Goal: Transaction & Acquisition: Purchase product/service

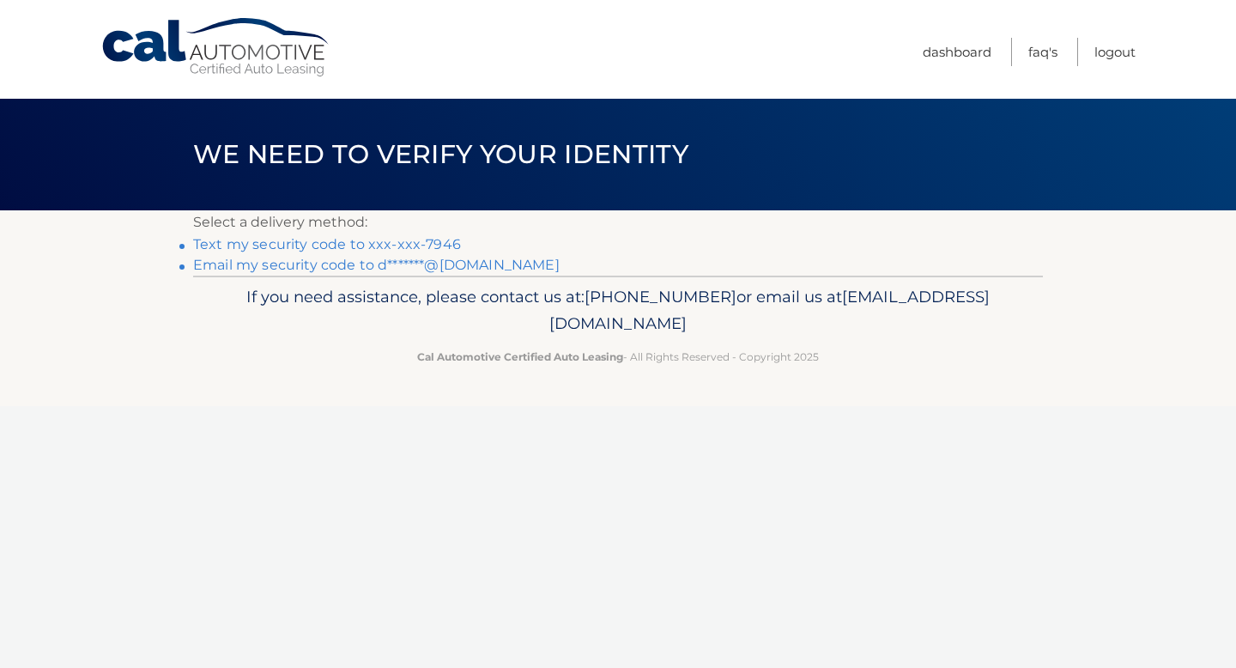
click at [384, 248] on link "Text my security code to xxx-xxx-7946" at bounding box center [327, 244] width 268 height 16
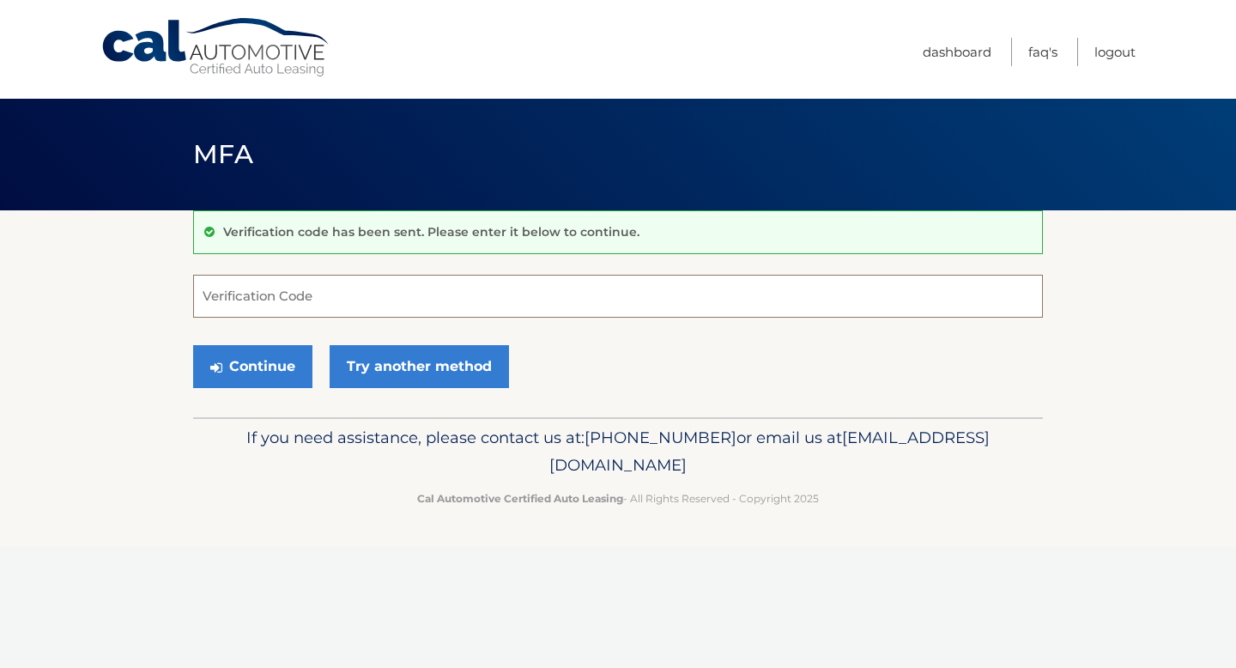
click at [386, 283] on input "Verification Code" at bounding box center [618, 296] width 850 height 43
click at [609, 289] on input "6" at bounding box center [618, 296] width 850 height 43
click at [604, 314] on input "6" at bounding box center [618, 296] width 850 height 43
click at [591, 322] on form "6 Verification Code Continue Try another method" at bounding box center [618, 336] width 850 height 122
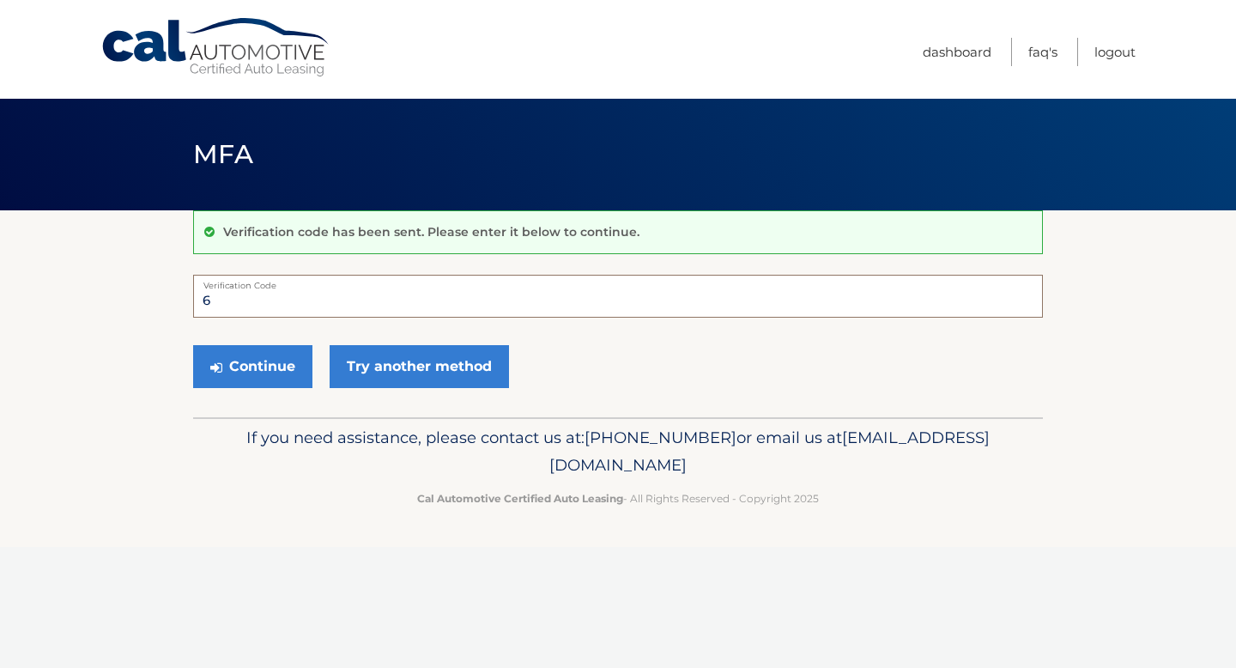
click at [591, 304] on input "6" at bounding box center [618, 296] width 850 height 43
type input "642836"
click at [287, 360] on button "Continue" at bounding box center [252, 366] width 119 height 43
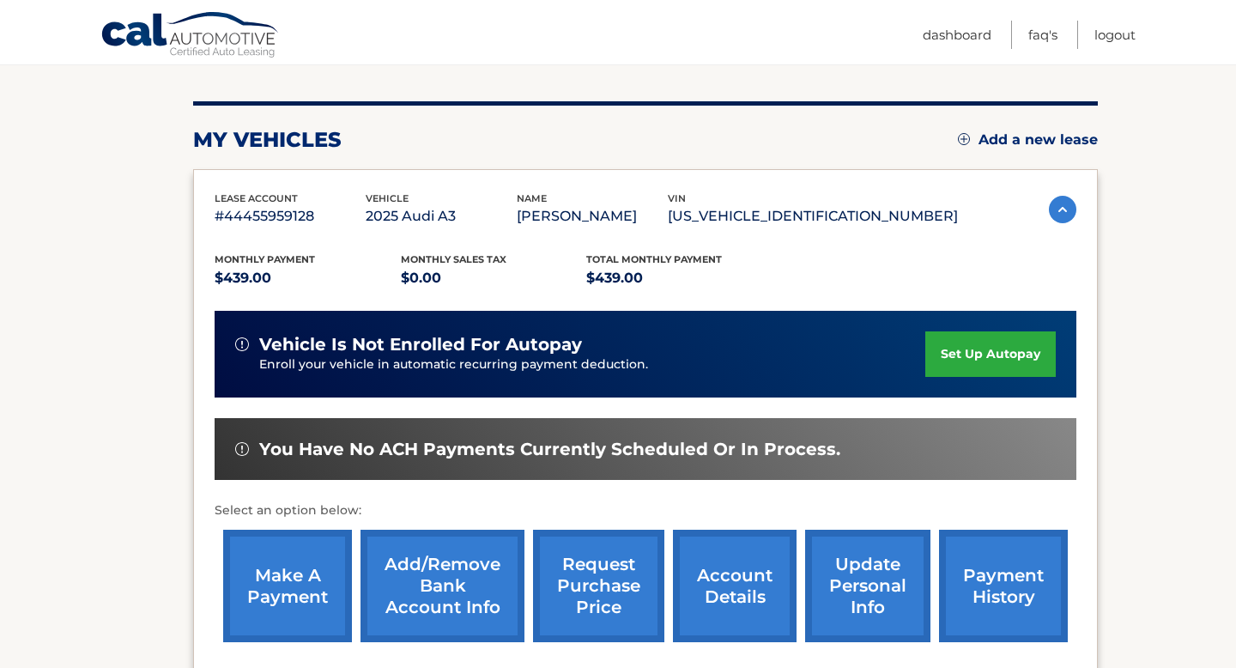
scroll to position [372, 0]
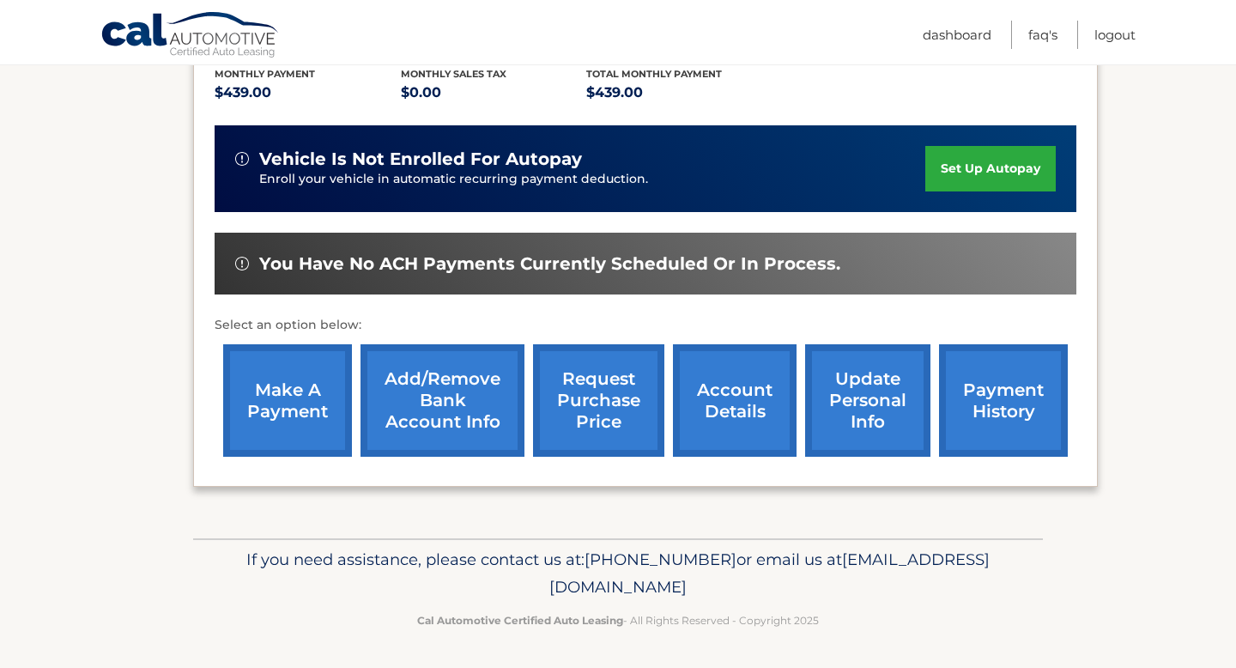
click at [280, 420] on link "make a payment" at bounding box center [287, 400] width 129 height 112
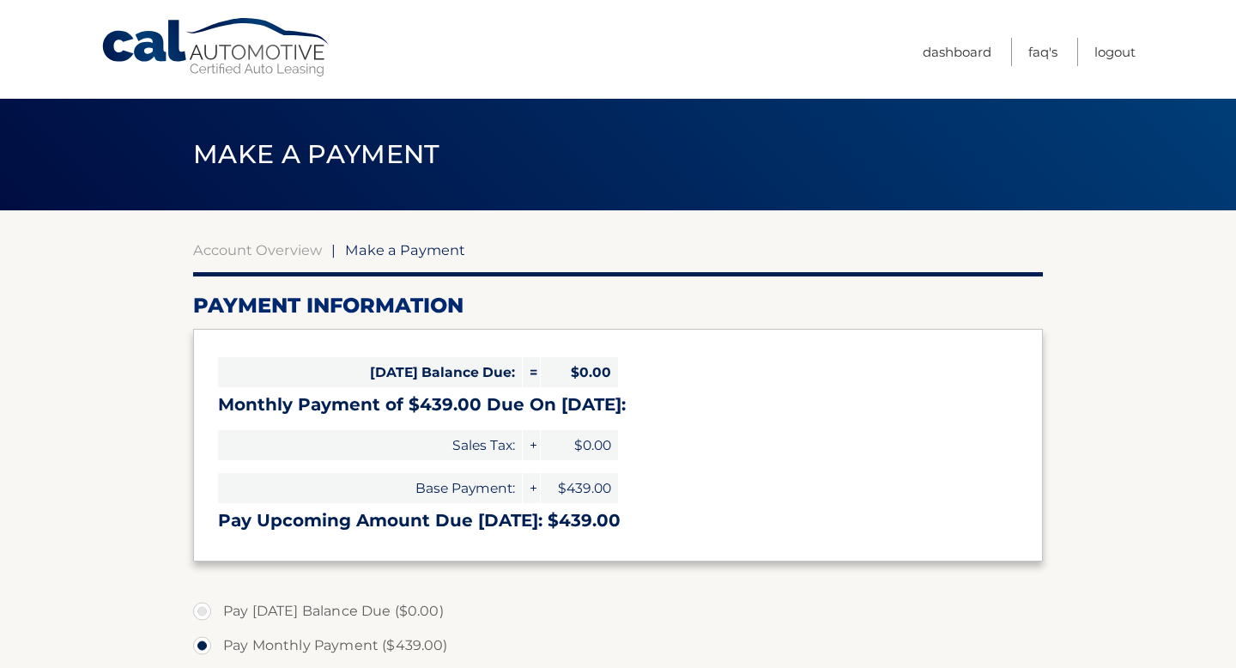
select select "MzQ5NWQ1YmQtYTU5ZC00NjQyLWEwYjYtYzkxNDNhNmY5NmYy"
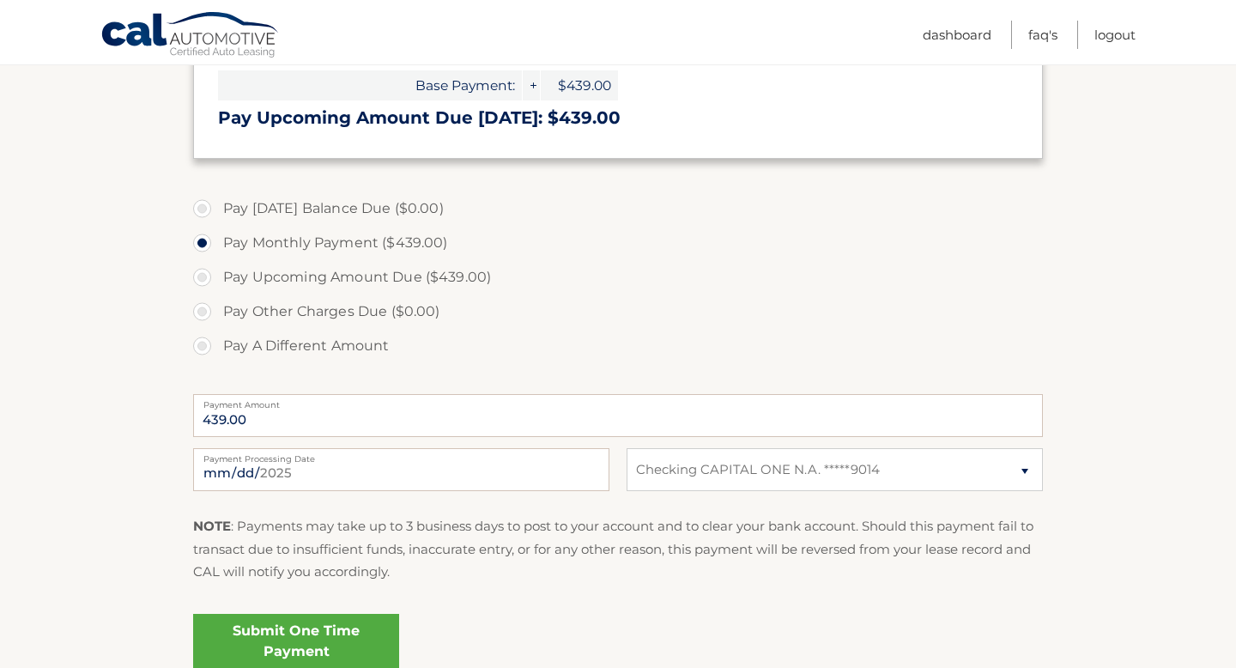
scroll to position [414, 0]
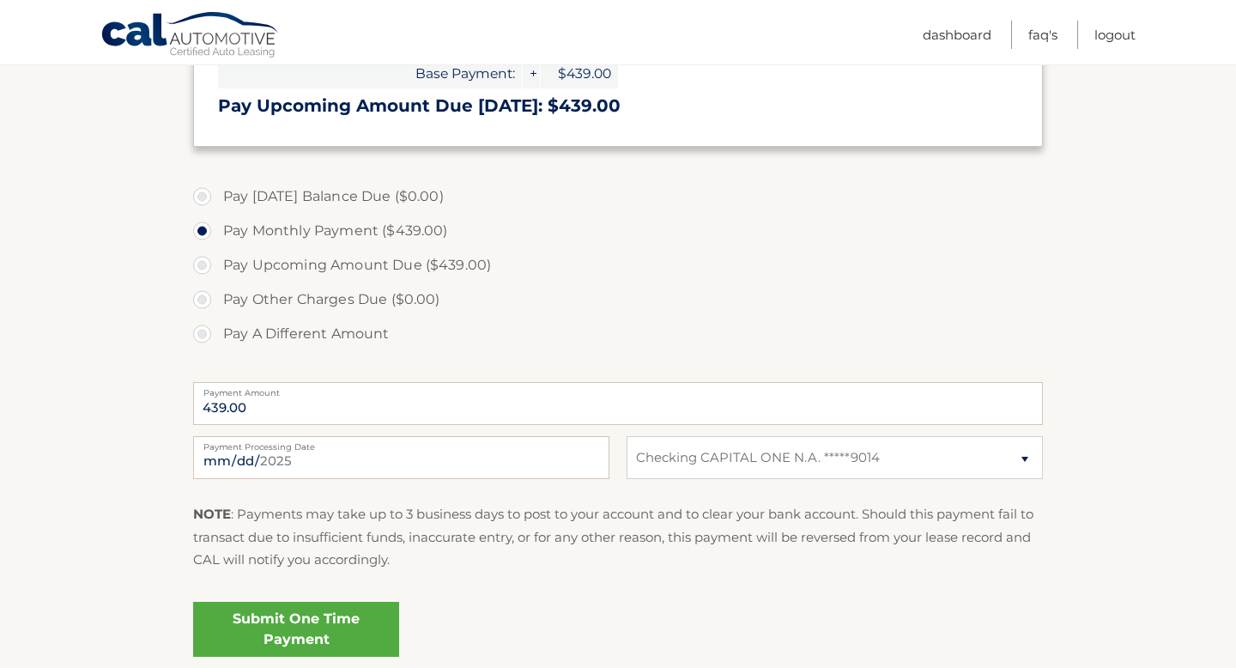
click at [383, 236] on label "Pay Monthly Payment ($439.00)" at bounding box center [618, 231] width 850 height 34
click at [217, 236] on input "Pay Monthly Payment ($439.00)" at bounding box center [208, 227] width 17 height 27
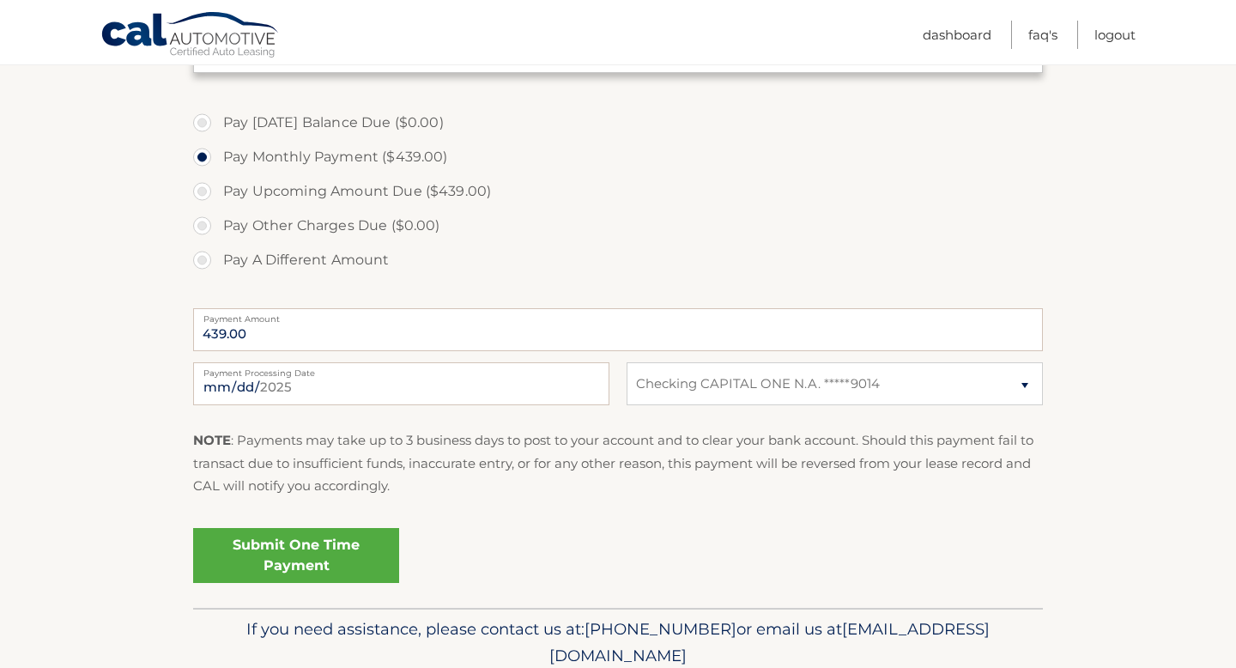
scroll to position [491, 0]
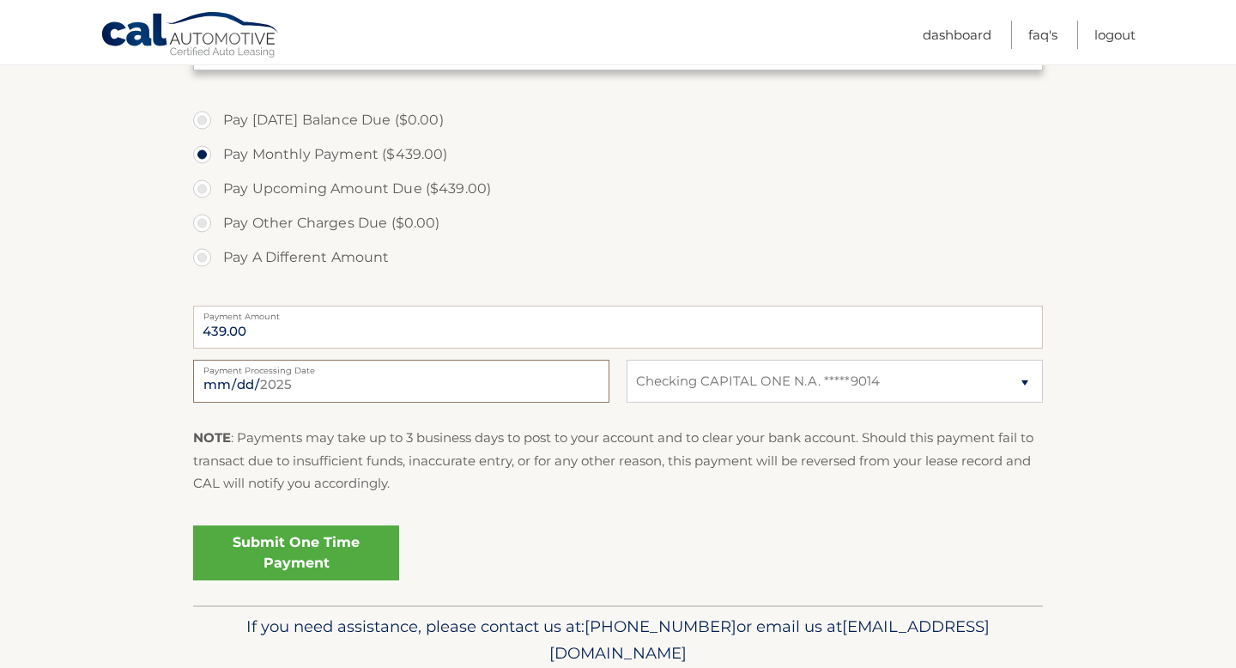
click at [383, 390] on input "2025-09-22" at bounding box center [401, 381] width 416 height 43
click at [354, 393] on input "2025-09-22" at bounding box center [401, 381] width 416 height 43
click at [491, 488] on p "NOTE : Payments may take up to 3 business days to post to your account and to c…" at bounding box center [618, 461] width 850 height 68
click at [354, 384] on input "2025-09-22" at bounding box center [401, 381] width 416 height 43
click at [522, 418] on div "2025-09-22 Payment Processing Date This payment is scheduled after your grace p…" at bounding box center [618, 391] width 850 height 62
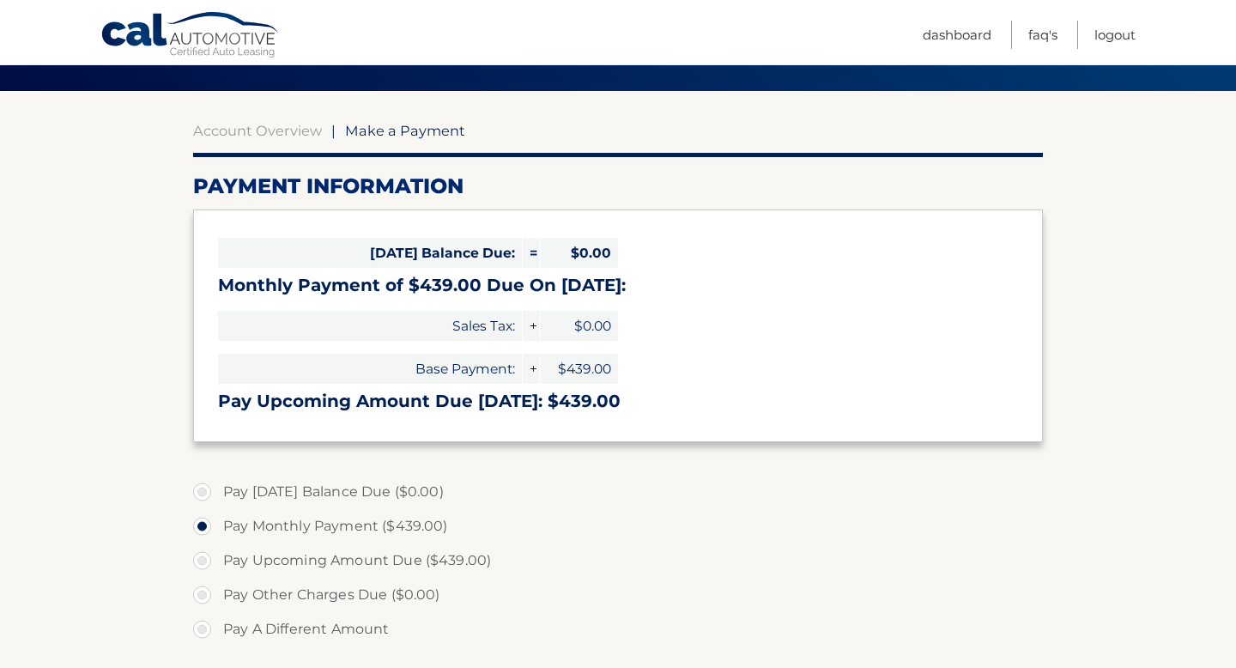
scroll to position [116, 0]
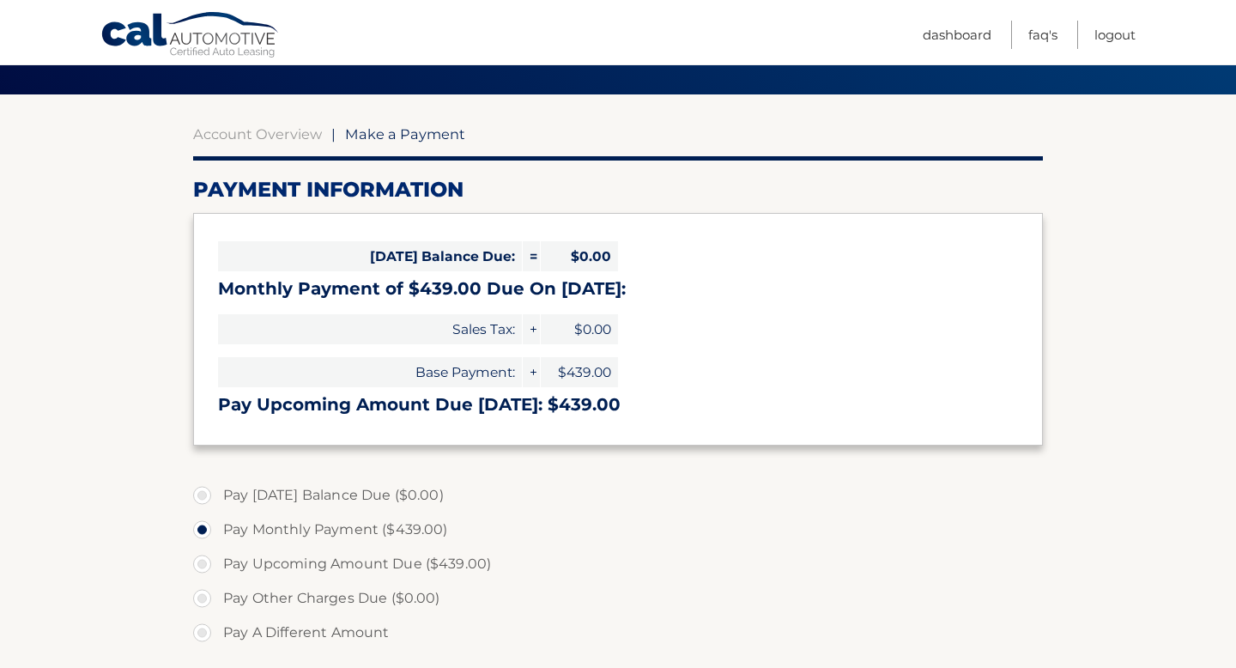
click at [665, 261] on div "Today's Balance Due: = $0.00 Monthly Payment of $439.00 Due On Oct 21: Sales Ta…" at bounding box center [618, 329] width 850 height 232
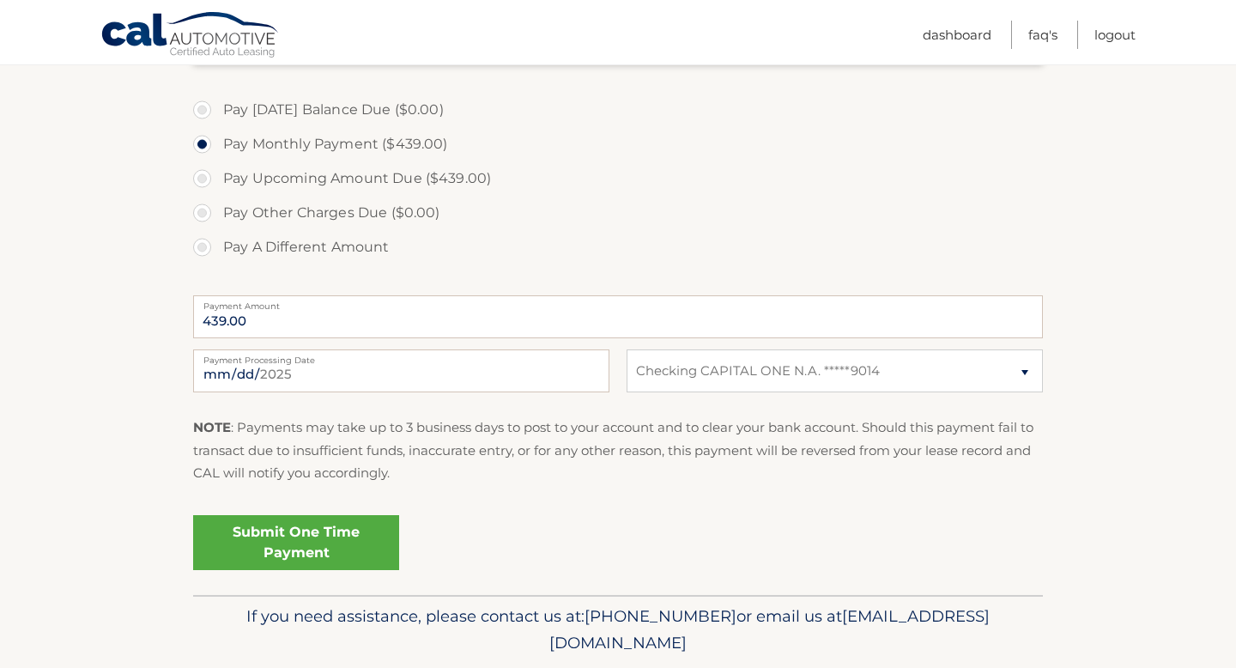
scroll to position [513, 0]
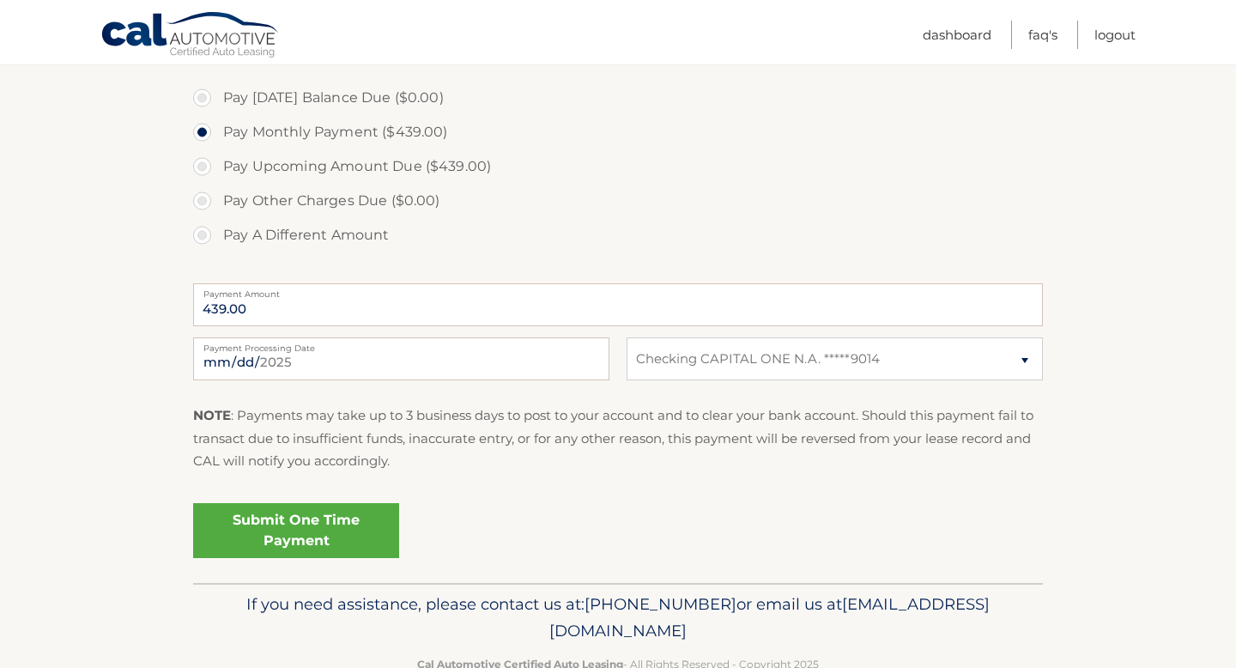
click at [348, 544] on link "Submit One Time Payment" at bounding box center [296, 530] width 206 height 55
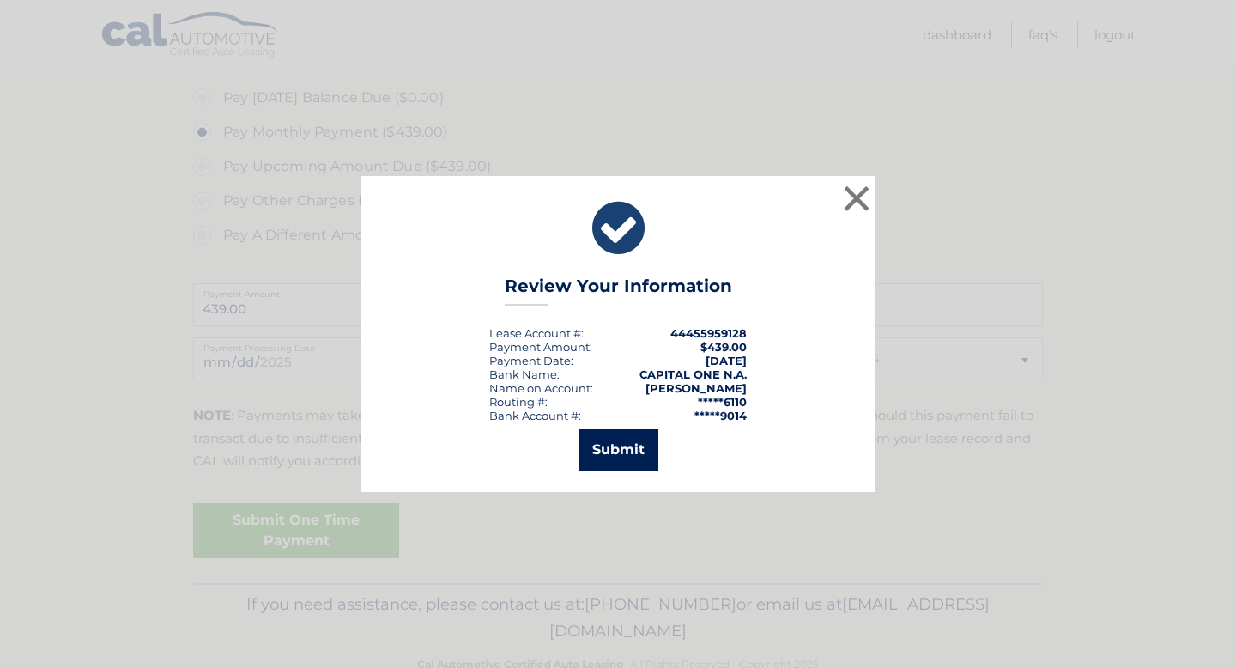
click at [649, 445] on button "Submit" at bounding box center [618, 449] width 80 height 41
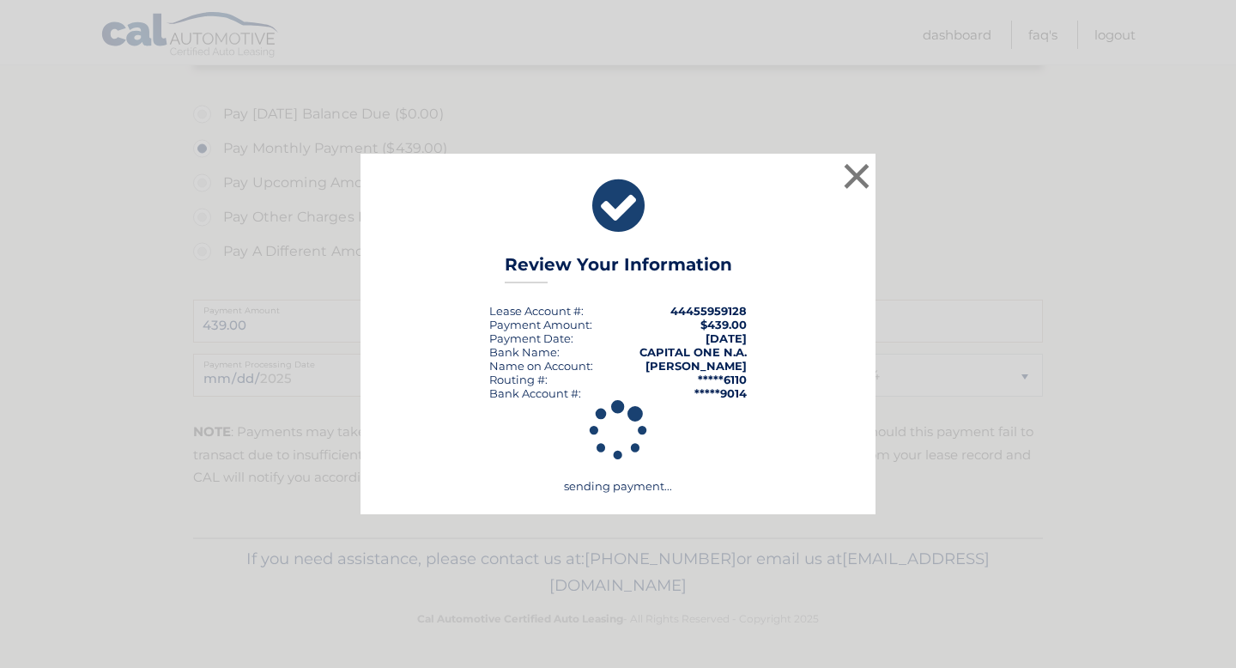
scroll to position [497, 0]
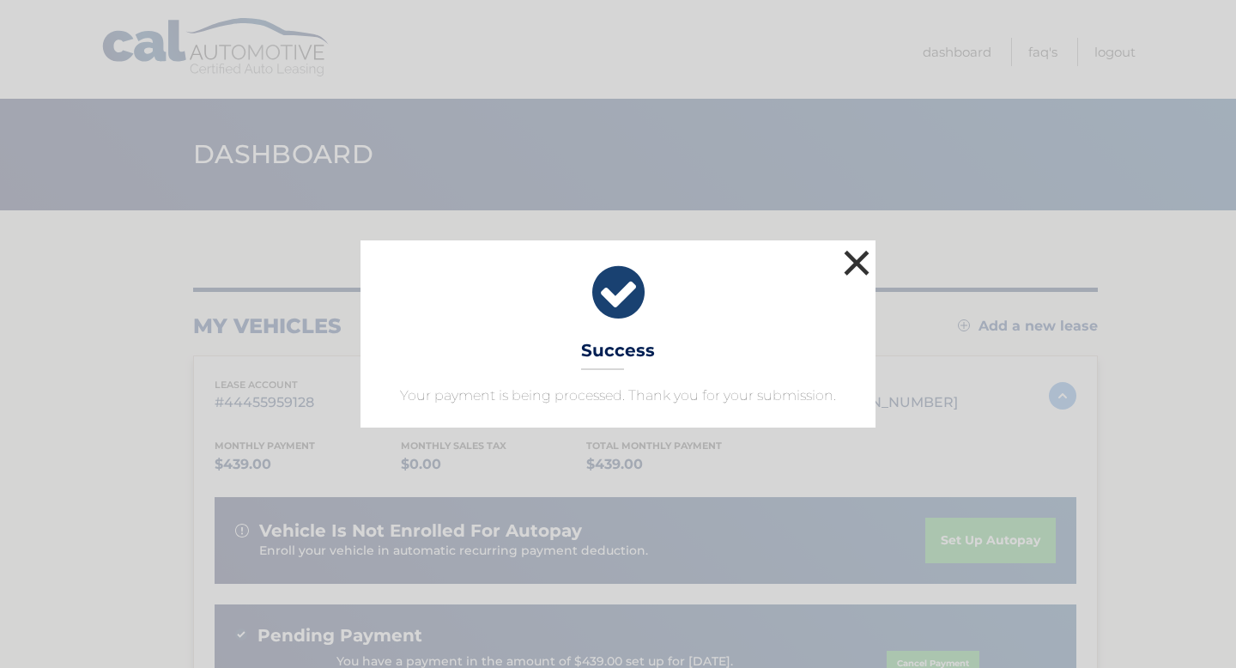
click at [851, 273] on button "×" at bounding box center [856, 262] width 34 height 34
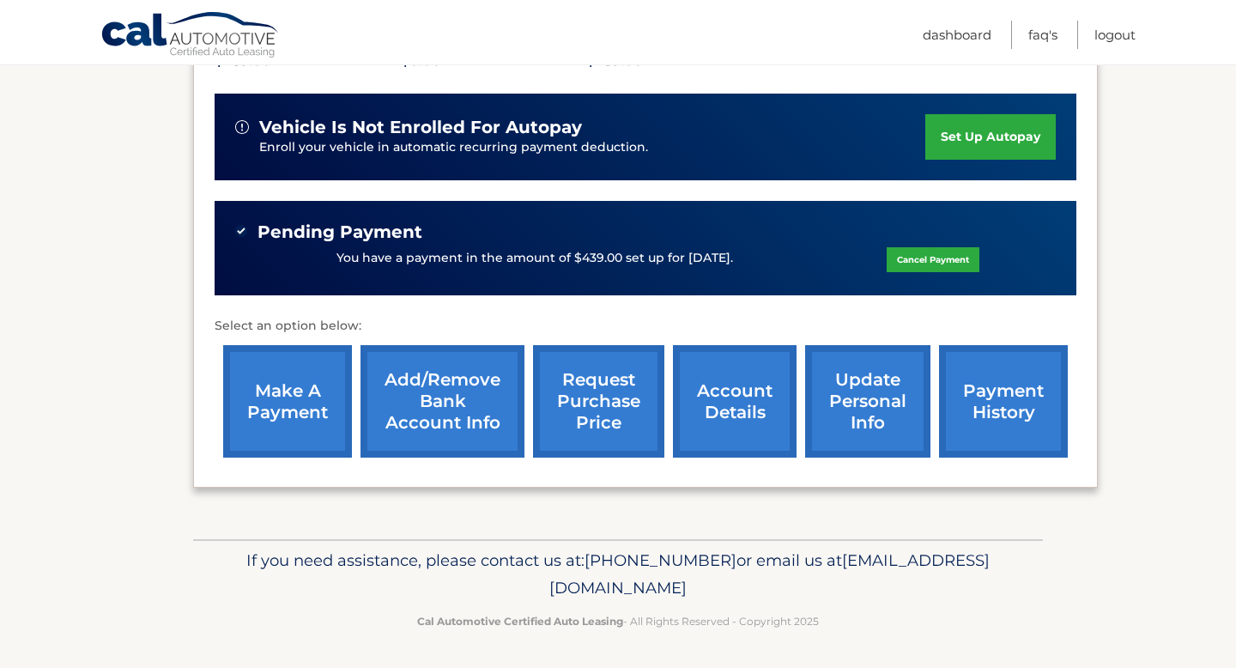
scroll to position [404, 0]
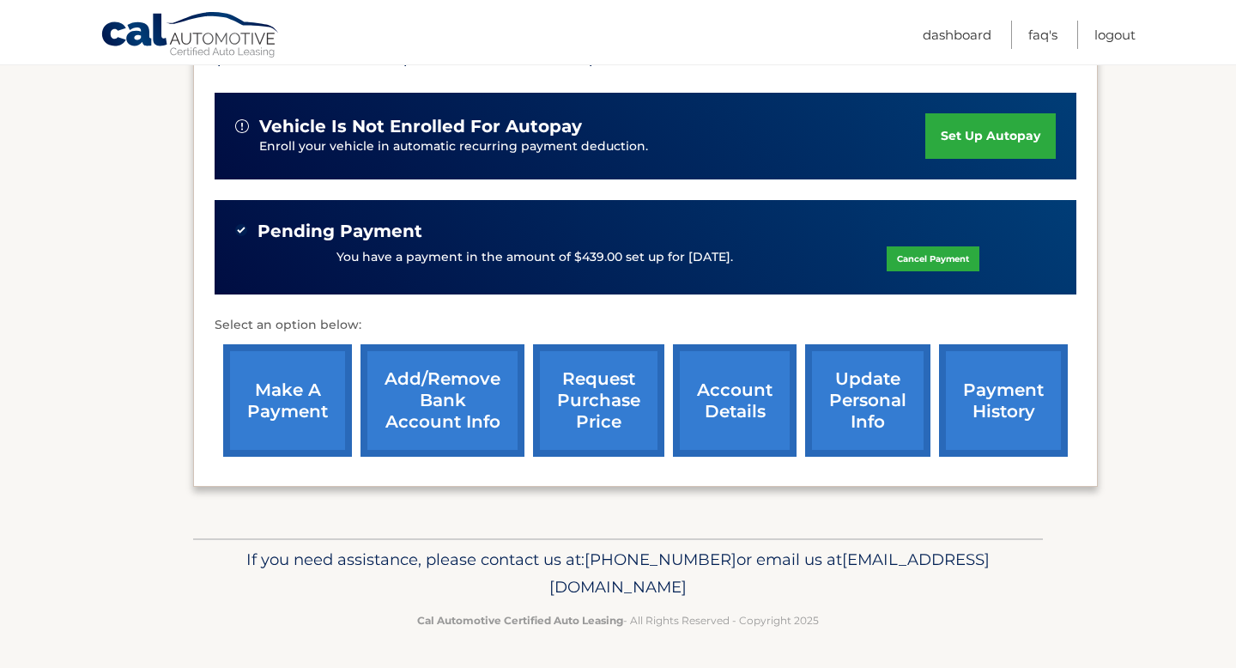
click at [298, 409] on link "make a payment" at bounding box center [287, 400] width 129 height 112
click at [980, 424] on link "payment history" at bounding box center [1003, 400] width 129 height 112
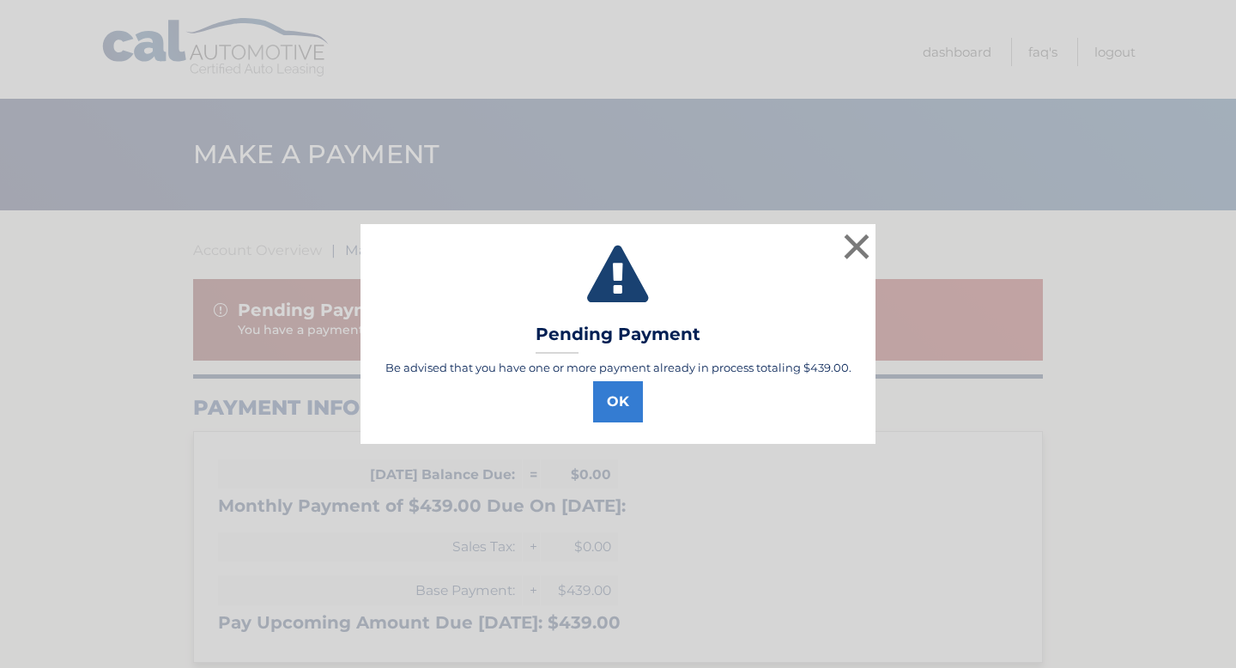
select select "MzQ5NWQ1YmQtYTU5ZC00NjQyLWEwYjYtYzkxNDNhNmY5NmYy"
click at [614, 406] on button "OK" at bounding box center [618, 401] width 50 height 41
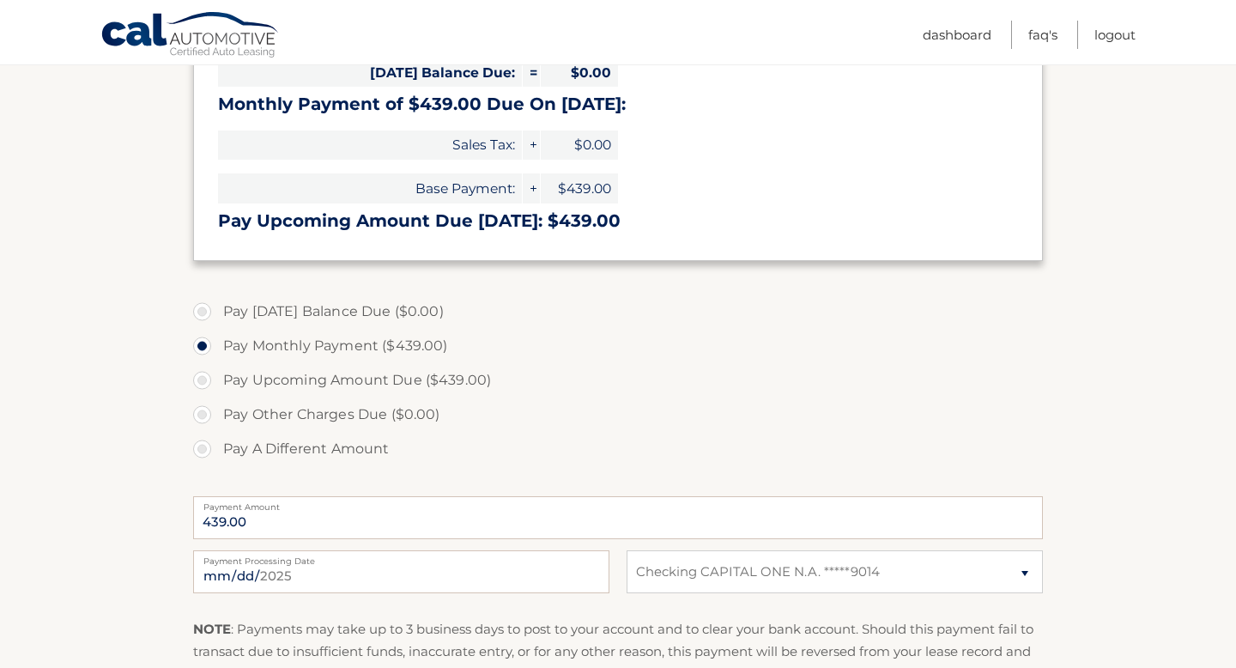
scroll to position [404, 0]
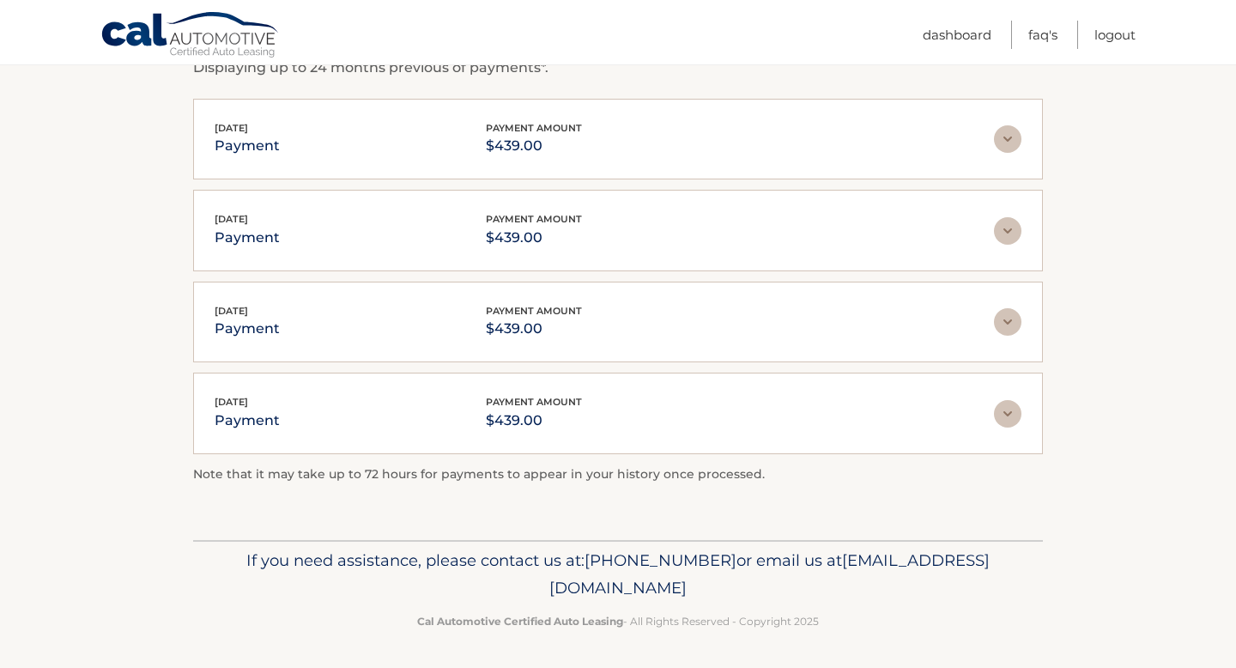
scroll to position [315, 0]
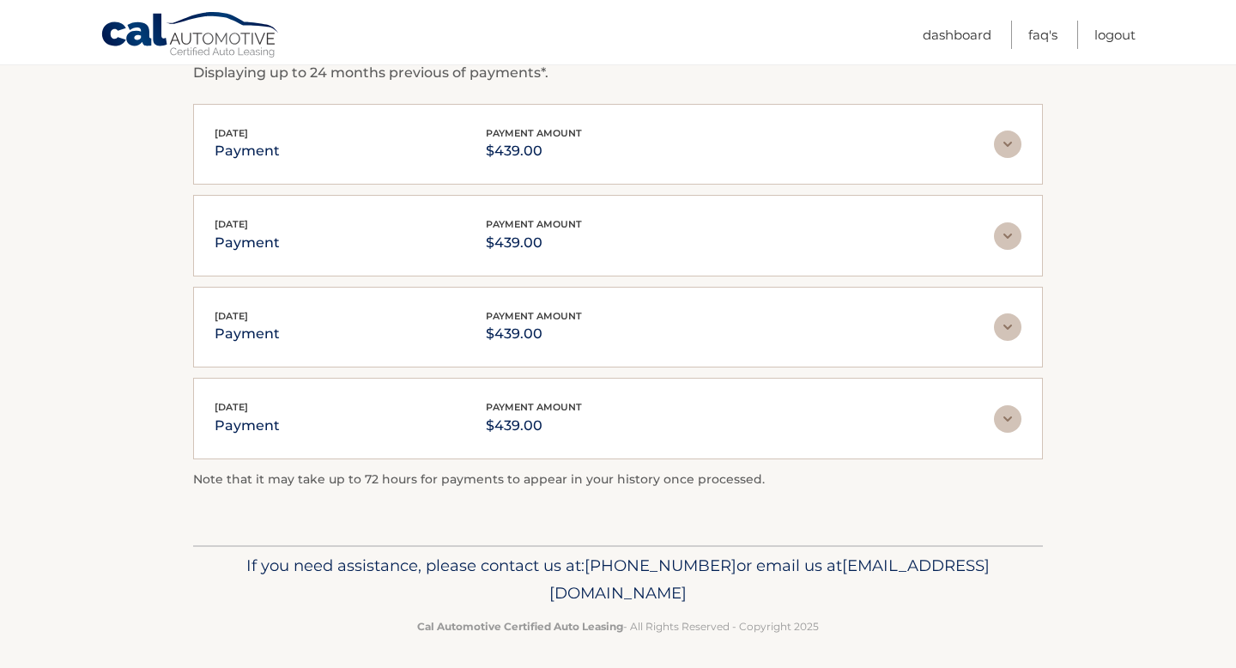
click at [1000, 139] on img at bounding box center [1007, 143] width 27 height 27
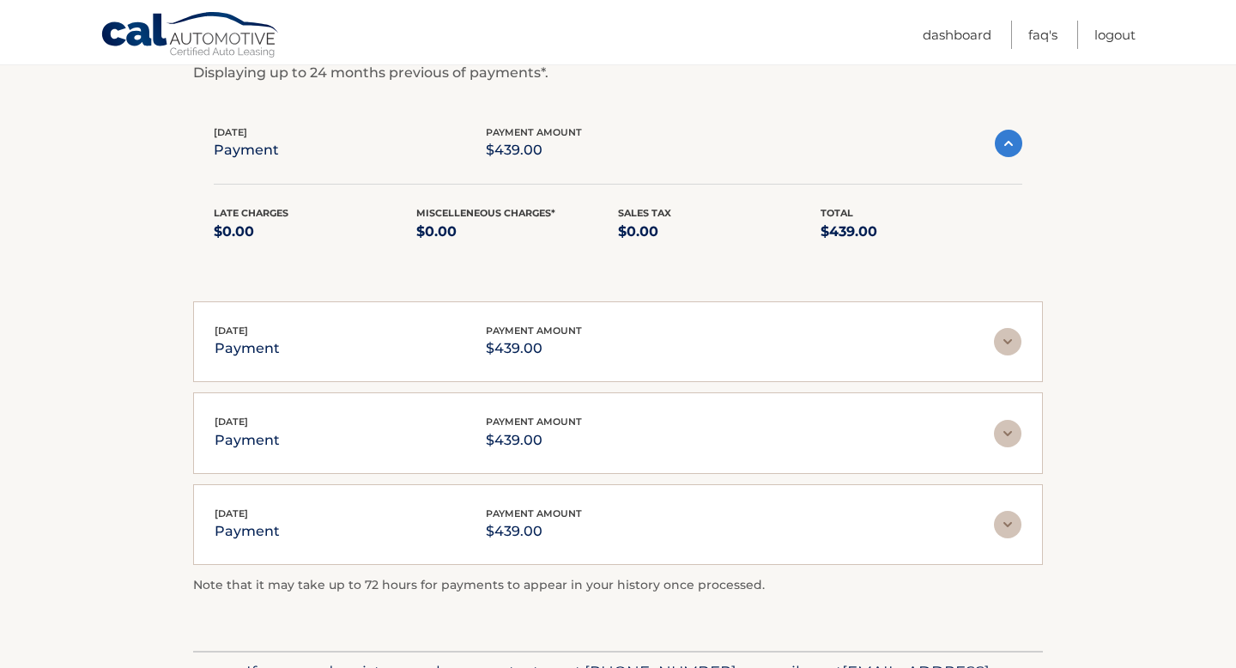
click at [1000, 139] on img at bounding box center [1008, 143] width 27 height 27
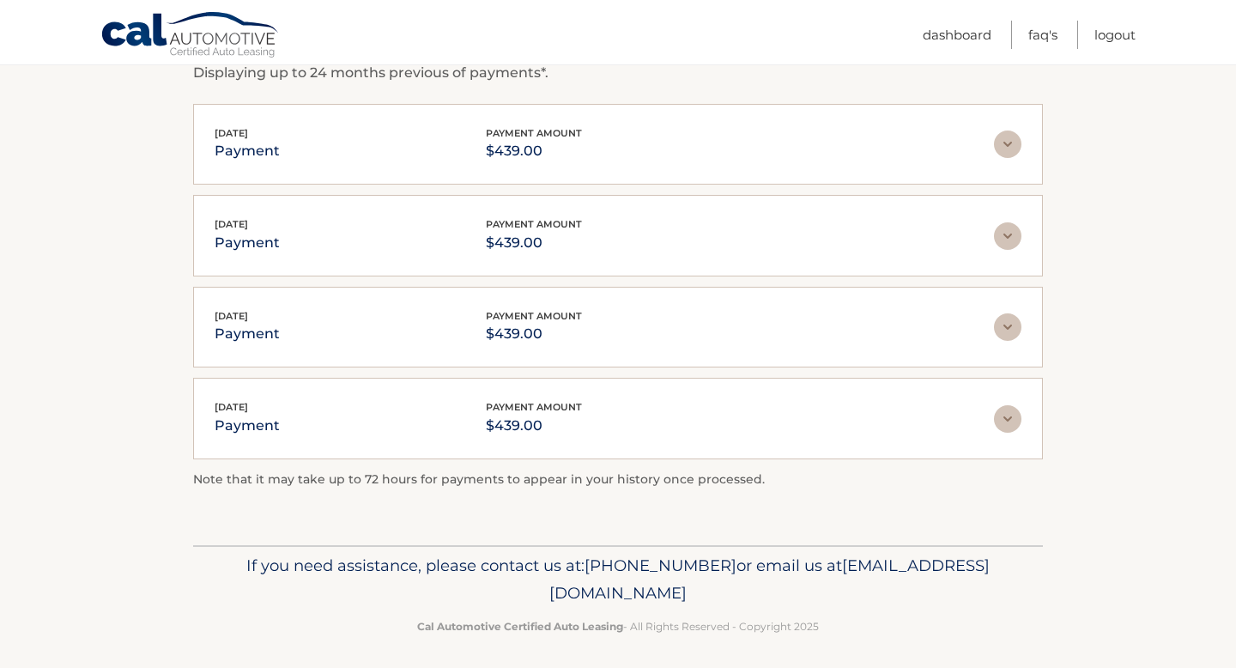
click at [1001, 217] on div "[DATE] payment payment amount $439.00" at bounding box center [618, 235] width 807 height 39
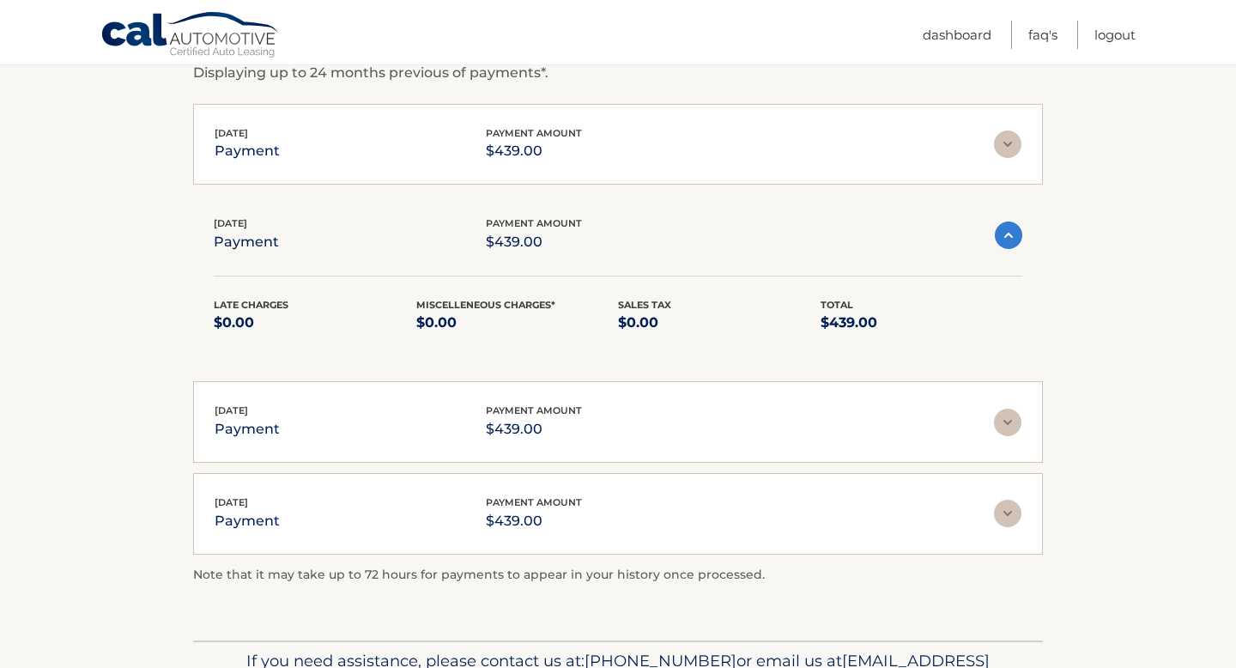
click at [1001, 227] on img at bounding box center [1008, 234] width 27 height 27
